Goal: Submit feedback/report problem: Submit feedback/report problem

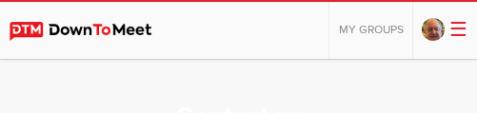
select select "general"
